Goal: Information Seeking & Learning: Learn about a topic

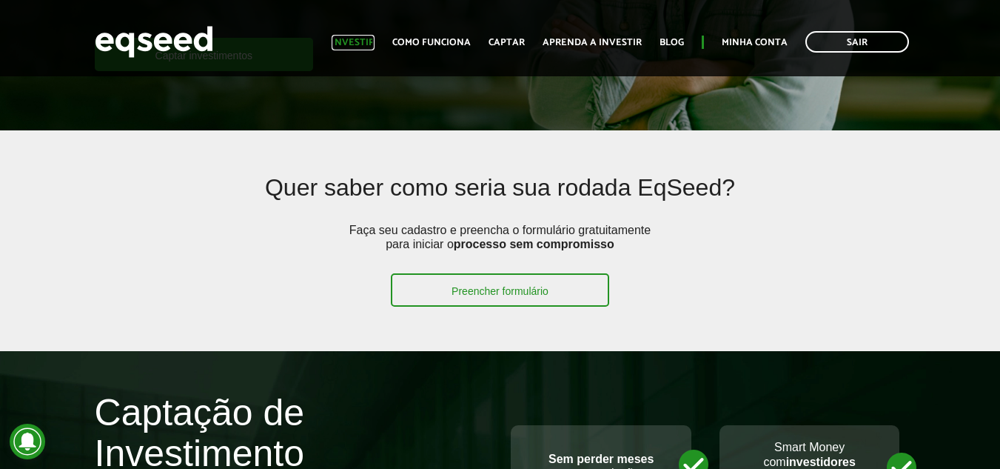
click at [373, 47] on link "Investir" at bounding box center [353, 43] width 43 height 10
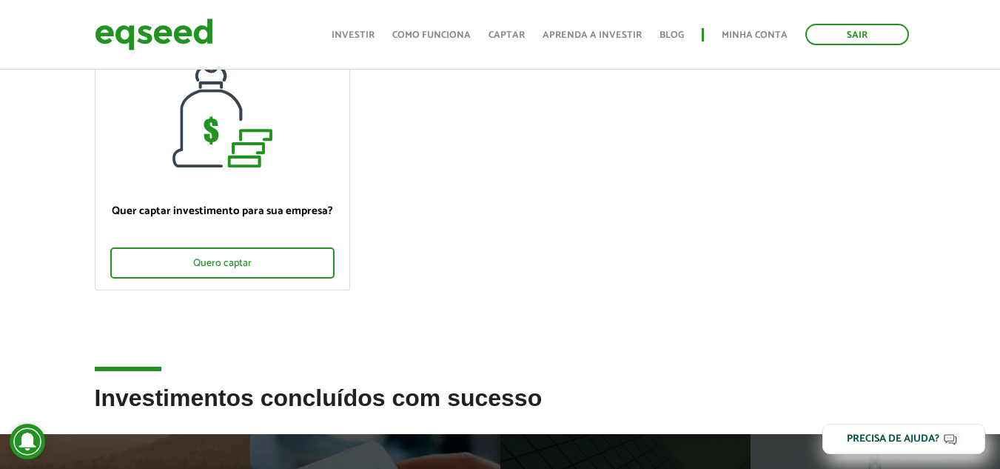
scroll to position [296, 0]
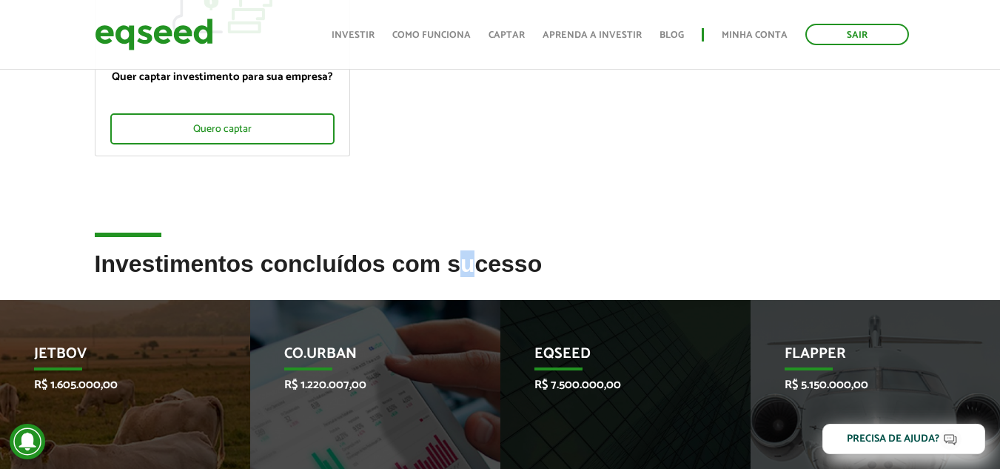
drag, startPoint x: 469, startPoint y: 269, endPoint x: 520, endPoint y: 267, distance: 51.1
click at [509, 268] on h2 "Investimentos concluídos com sucesso" at bounding box center [500, 275] width 811 height 48
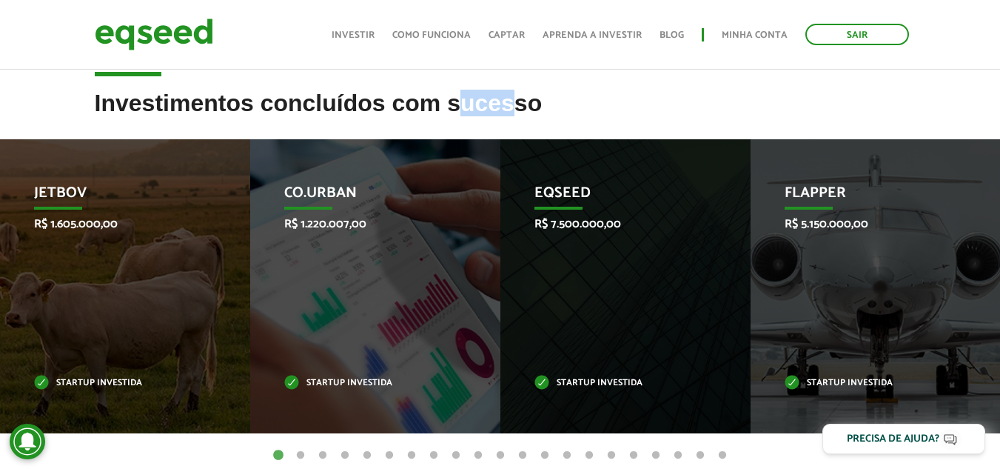
scroll to position [518, 0]
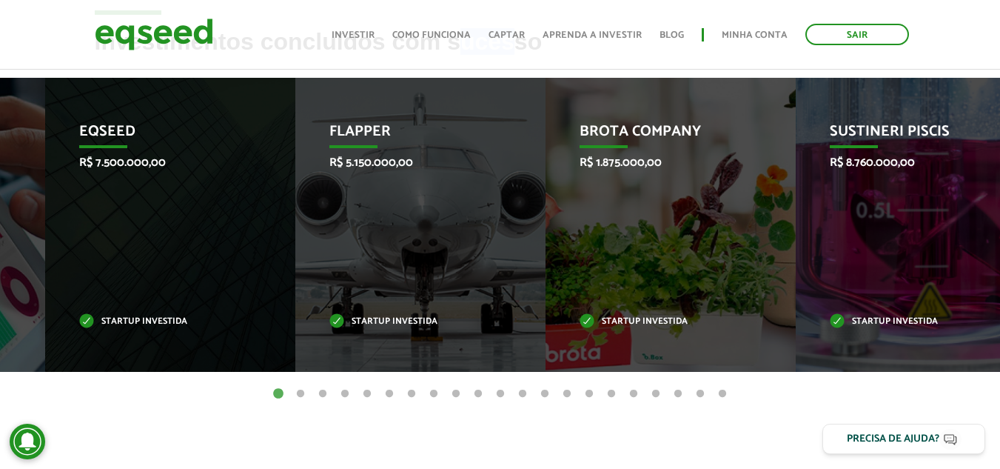
drag, startPoint x: 928, startPoint y: 286, endPoint x: 77, endPoint y: 8, distance: 894.7
click at [325, 227] on div "Flapper R$ 5.150.000,00 Startup investida" at bounding box center [409, 225] width 228 height 294
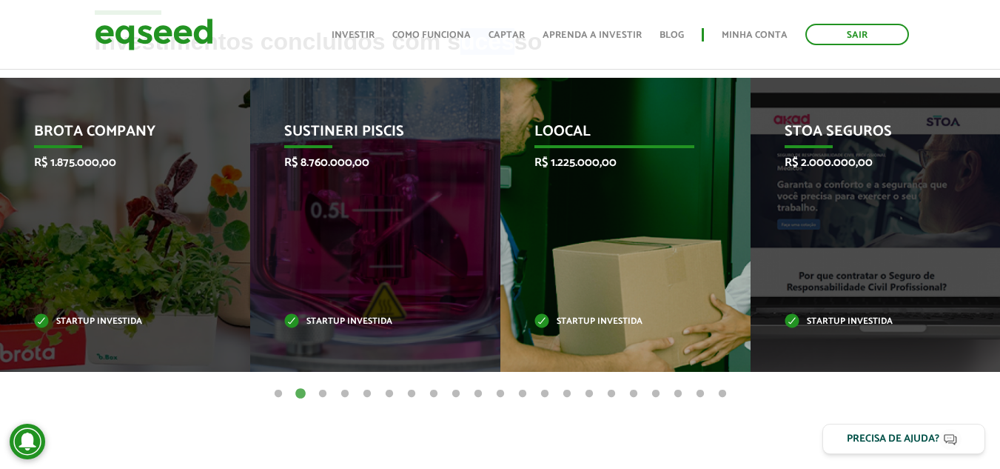
click at [512, 246] on div "Loocal R$ 1.225.000,00 Startup investida" at bounding box center [614, 225] width 228 height 294
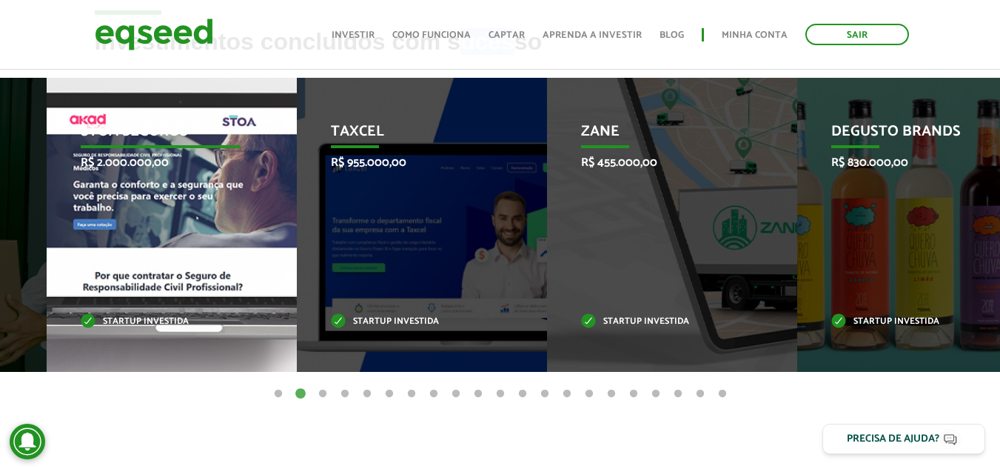
drag, startPoint x: 785, startPoint y: 225, endPoint x: 0, endPoint y: 362, distance: 797.3
click at [47, 354] on div "STOA Seguros R$ 2.000.000,00 Startup investida" at bounding box center [161, 225] width 228 height 294
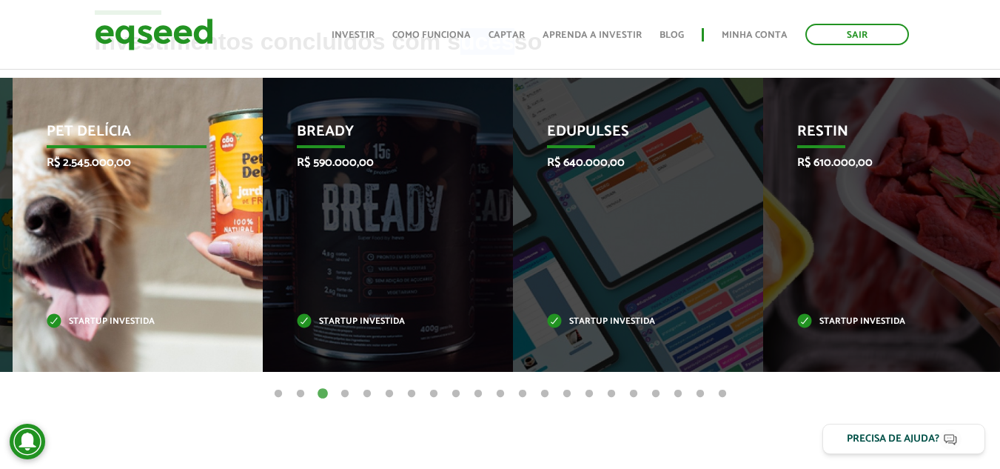
drag, startPoint x: 851, startPoint y: 222, endPoint x: 113, endPoint y: 322, distance: 744.8
click at [113, 322] on div "Pet Delícia R$ 2.545.000,00 Startup investida" at bounding box center [127, 225] width 228 height 294
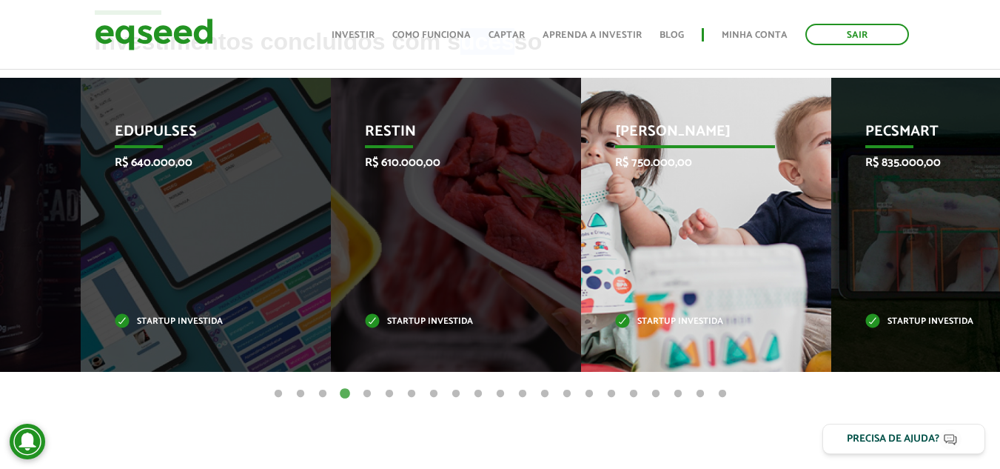
drag, startPoint x: 886, startPoint y: 206, endPoint x: 256, endPoint y: 272, distance: 633.4
click at [581, 279] on div "Jornada Mima R$ 750.000,00 Startup investida" at bounding box center [695, 225] width 228 height 294
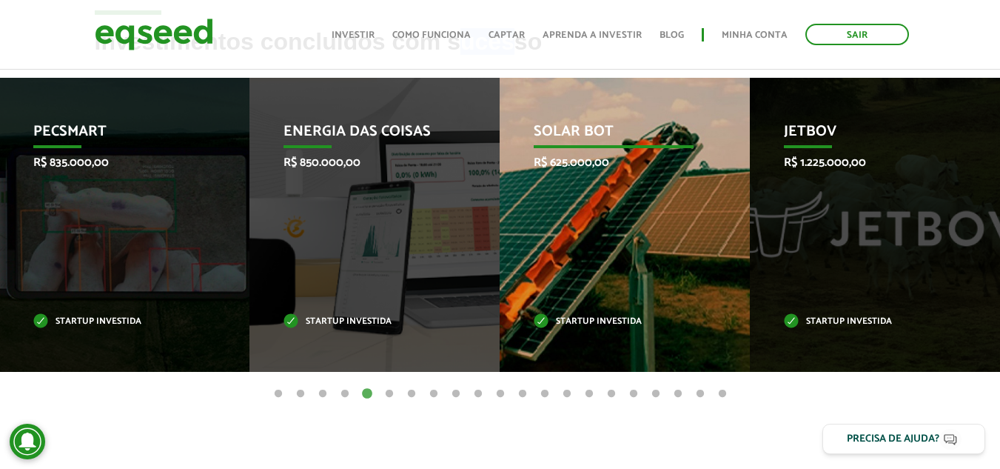
drag, startPoint x: 900, startPoint y: 195, endPoint x: 639, endPoint y: 249, distance: 266.9
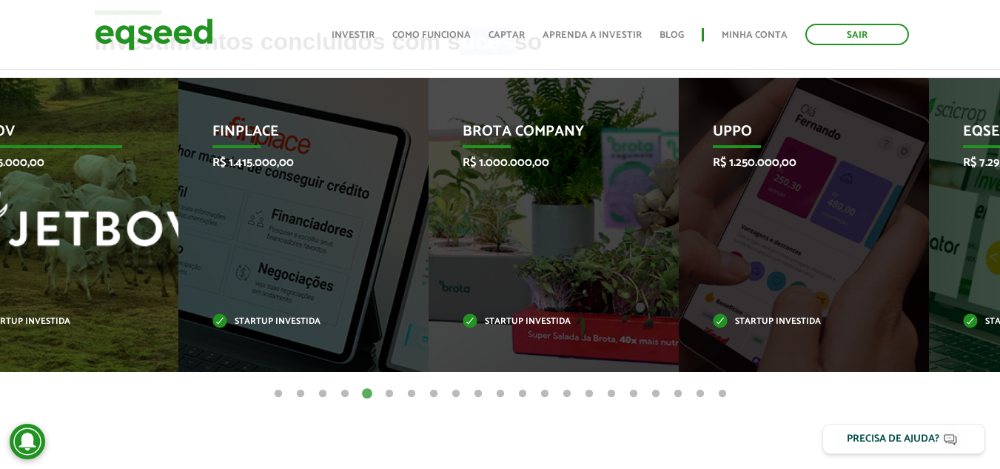
drag, startPoint x: 894, startPoint y: 261, endPoint x: 40, endPoint y: 309, distance: 854.9
click at [42, 319] on div "JetBov R$ 1.225.000,00 Startup investida" at bounding box center [42, 225] width 228 height 294
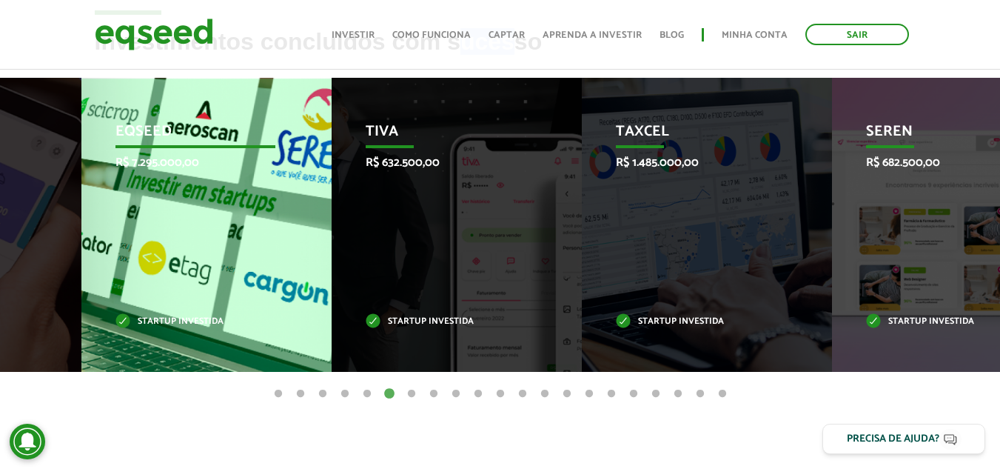
drag, startPoint x: 700, startPoint y: 242, endPoint x: 76, endPoint y: 281, distance: 625.2
click at [81, 281] on div "EqSeed R$ 7.295.000,00 Startup investida" at bounding box center [195, 225] width 228 height 294
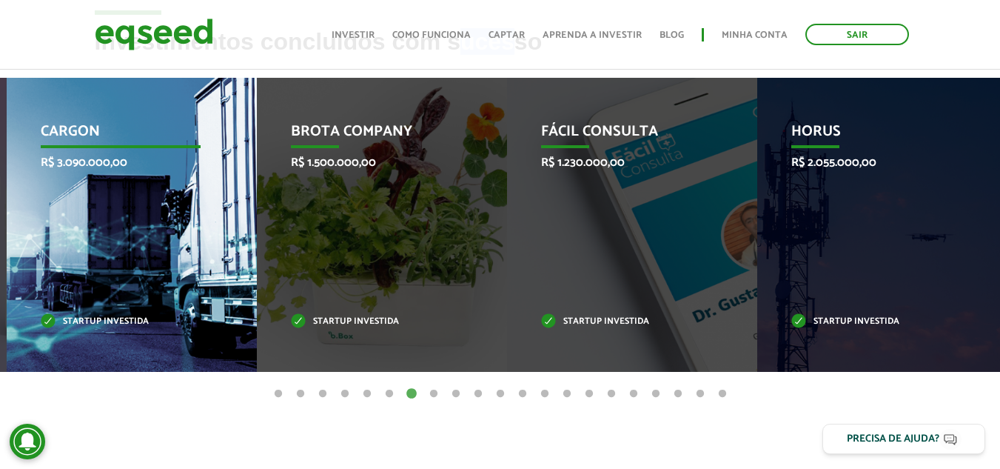
drag, startPoint x: 907, startPoint y: 238, endPoint x: 41, endPoint y: 274, distance: 866.9
click at [43, 278] on div "CargOn R$ 3.090.000,00 Startup investida" at bounding box center [121, 225] width 228 height 294
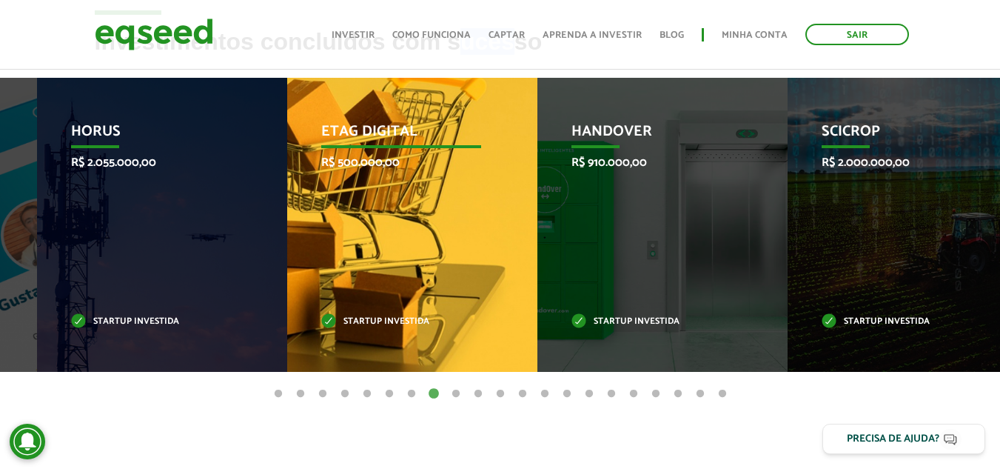
drag, startPoint x: 959, startPoint y: 227, endPoint x: 216, endPoint y: 317, distance: 748.0
click at [287, 318] on div "Etag Digital R$ 500.000,00 Startup investida" at bounding box center [401, 225] width 228 height 294
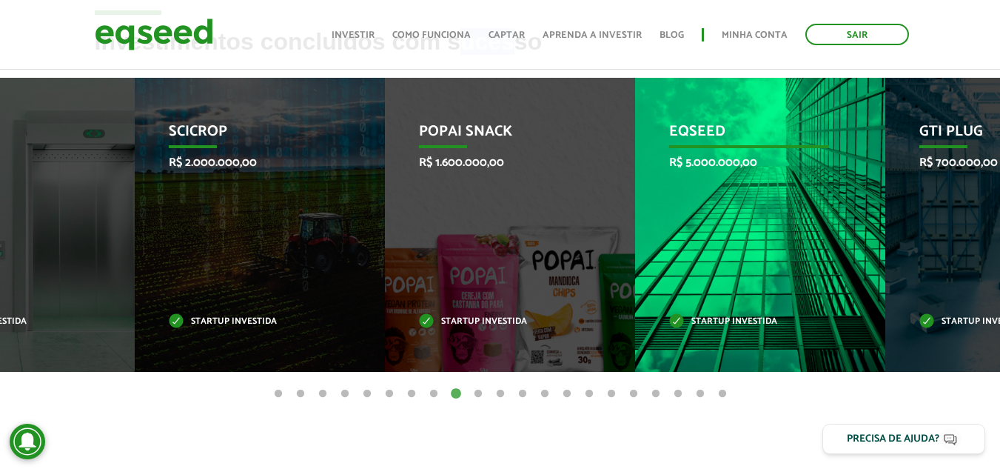
drag, startPoint x: 935, startPoint y: 218, endPoint x: 463, endPoint y: 274, distance: 475.6
click at [635, 274] on div "EqSeed R$ 5.000.000,00 Startup investida" at bounding box center [749, 225] width 228 height 294
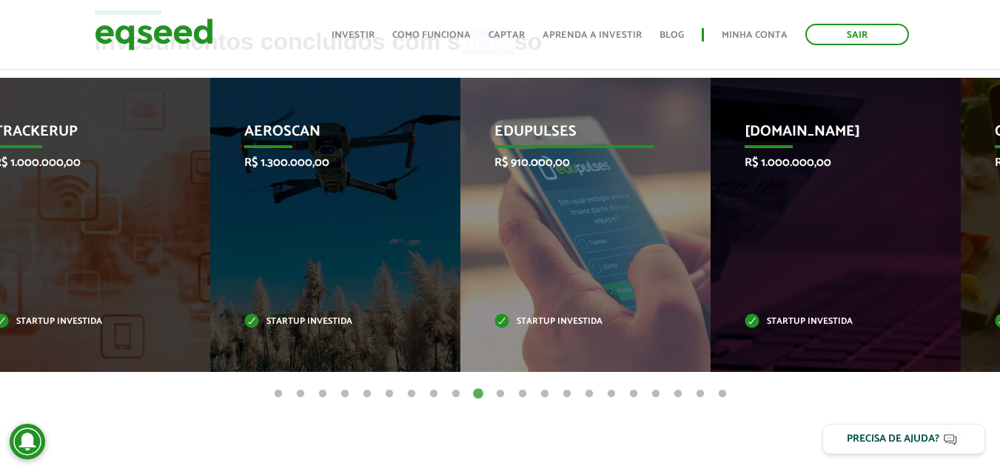
drag, startPoint x: 868, startPoint y: 194, endPoint x: 324, endPoint y: 271, distance: 548.8
click at [460, 271] on div "Edupulses R$ 910.000,00 Startup investida" at bounding box center [574, 225] width 228 height 294
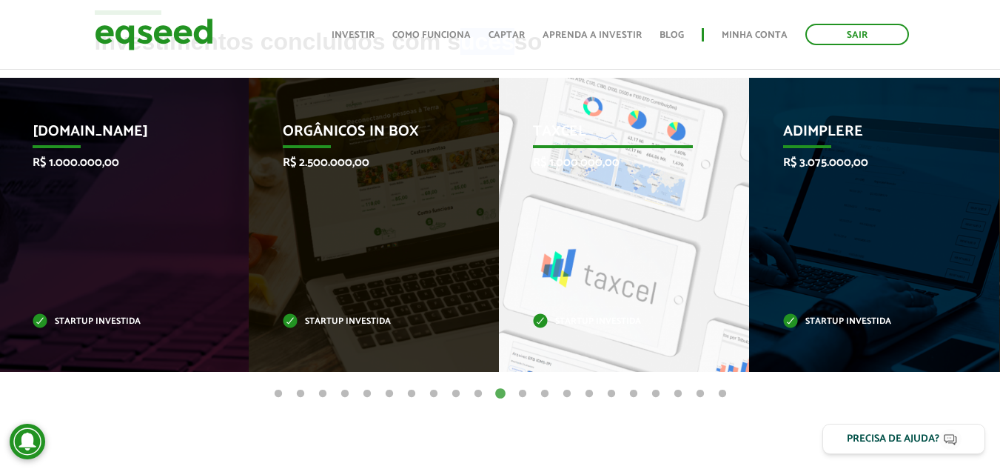
drag, startPoint x: 844, startPoint y: 198, endPoint x: 626, endPoint y: 203, distance: 217.7
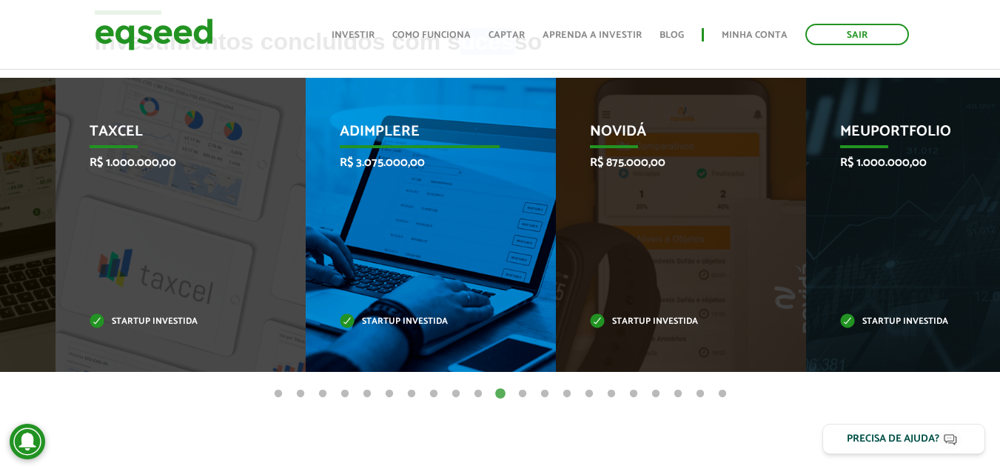
drag, startPoint x: 734, startPoint y: 233, endPoint x: 0, endPoint y: 295, distance: 736.9
click at [306, 298] on div "Adimplere R$ 3.075.000,00 Startup investida" at bounding box center [420, 225] width 228 height 294
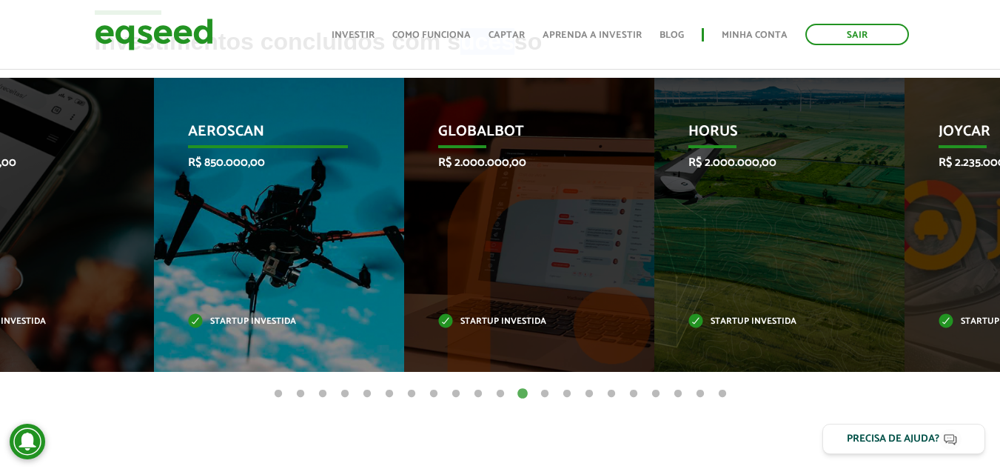
drag, startPoint x: 948, startPoint y: 211, endPoint x: 345, endPoint y: 289, distance: 608.4
click at [346, 289] on div "Aeroscan R$ 850.000,00 Startup investida" at bounding box center [268, 225] width 228 height 294
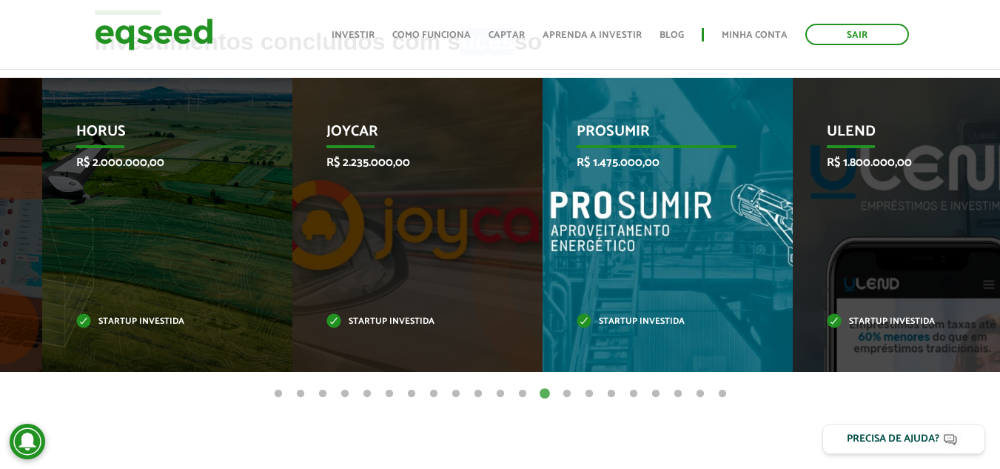
drag, startPoint x: 854, startPoint y: 261, endPoint x: 0, endPoint y: 352, distance: 859.2
click at [543, 352] on div "PROSUMIR R$ 1.475.000,00 Startup investida" at bounding box center [657, 225] width 228 height 294
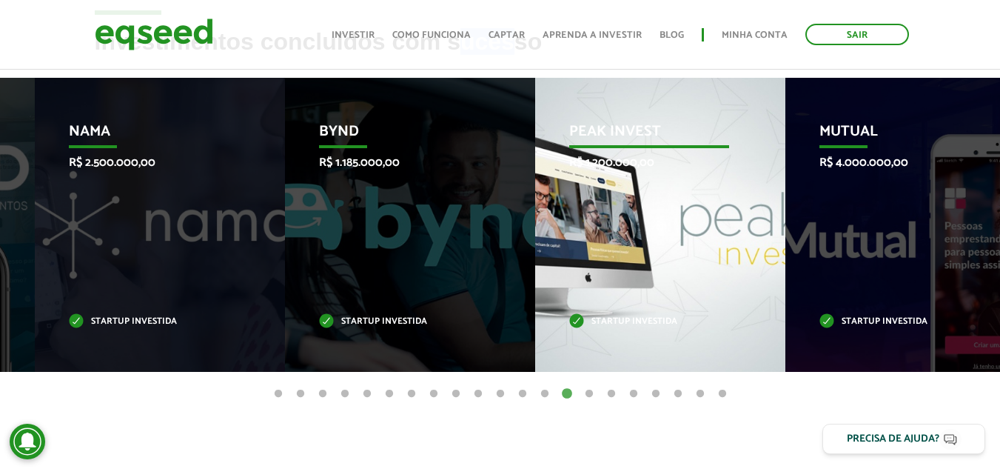
drag, startPoint x: 875, startPoint y: 243, endPoint x: 185, endPoint y: 310, distance: 693.2
click at [535, 305] on div "Peak Invest R$ 1.200.000,00 Startup investida" at bounding box center [649, 225] width 228 height 294
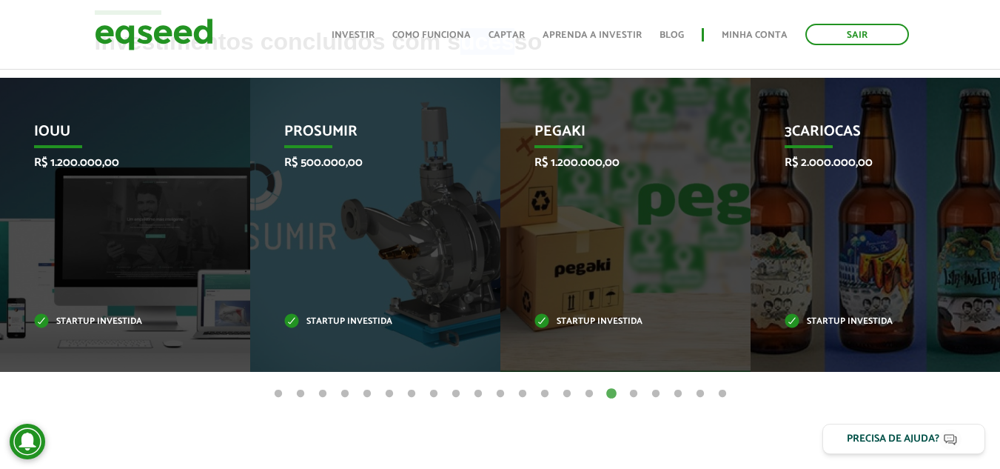
drag, startPoint x: 905, startPoint y: 207, endPoint x: 0, endPoint y: 409, distance: 927.8
click at [0, 409] on article "Investimentos concluídos com sucesso Invoop R$ 250.000,00 Startup investida Pro…" at bounding box center [500, 255] width 1000 height 453
drag, startPoint x: 933, startPoint y: 222, endPoint x: 737, endPoint y: 253, distance: 199.4
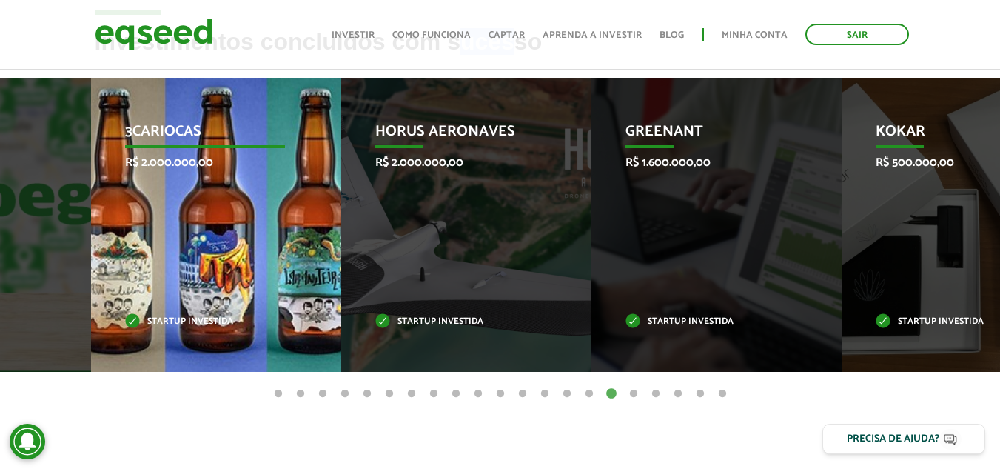
drag, startPoint x: 800, startPoint y: 229, endPoint x: 54, endPoint y: 283, distance: 748.1
click at [91, 285] on div "3Cariocas R$ 2.000.000,00 Startup investida" at bounding box center [205, 225] width 228 height 294
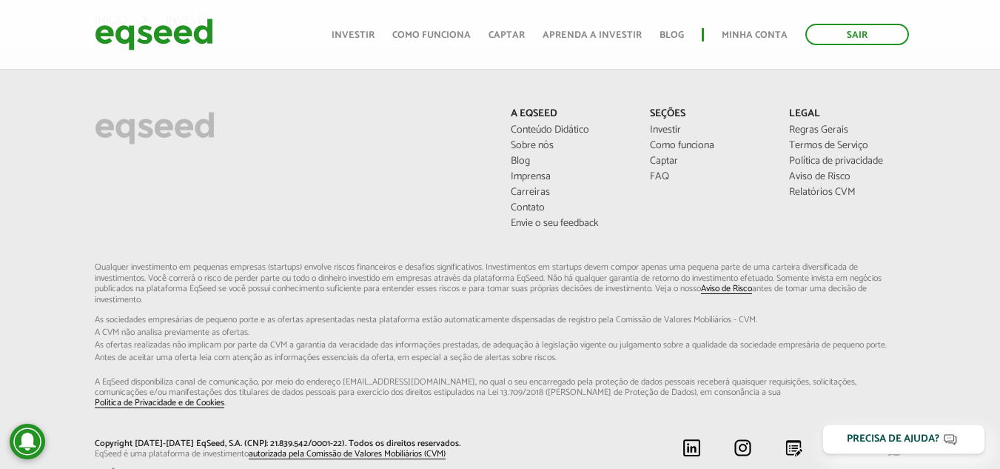
scroll to position [1147, 0]
